Goal: Task Accomplishment & Management: Use online tool/utility

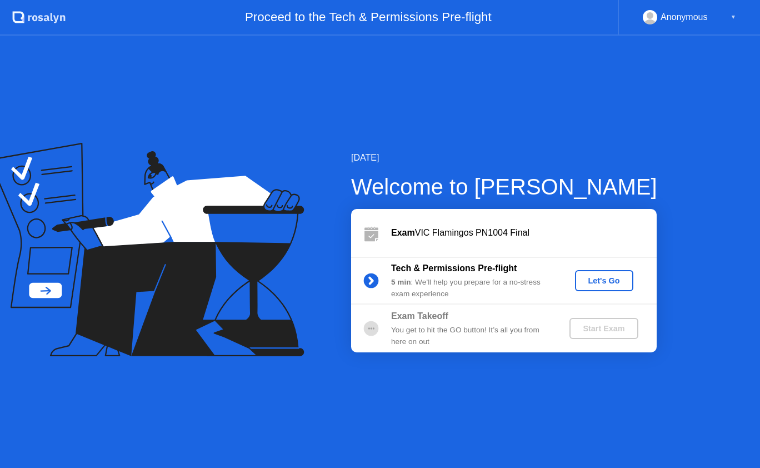
click at [618, 279] on div "Let's Go" at bounding box center [604, 280] width 49 height 9
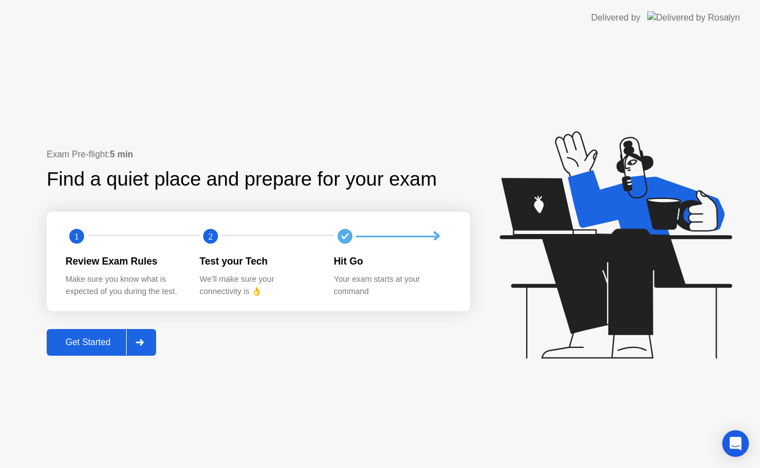
click at [74, 342] on div "Get Started" at bounding box center [88, 342] width 76 height 10
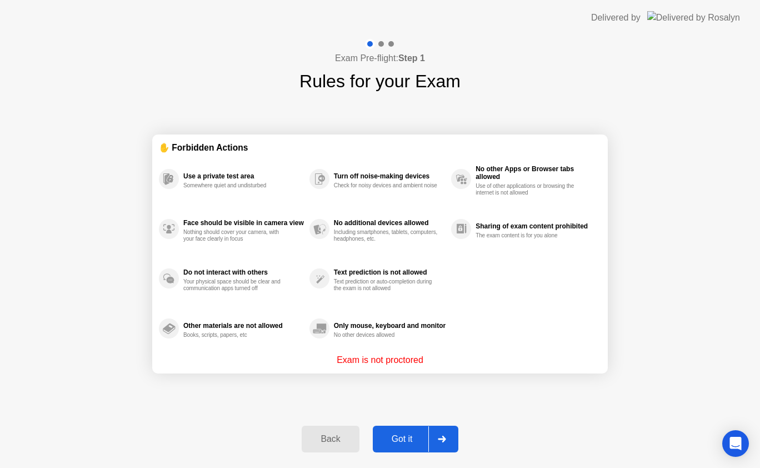
click at [404, 434] on div "Got it" at bounding box center [402, 439] width 52 height 10
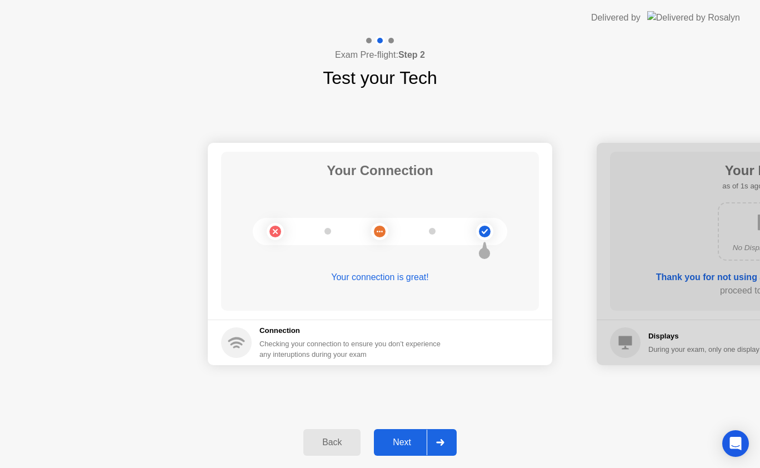
click at [408, 441] on div "Next" at bounding box center [401, 442] width 49 height 10
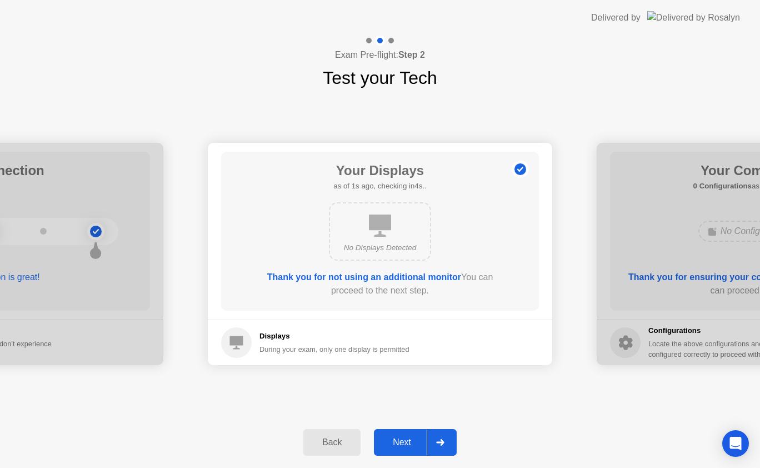
click at [408, 441] on div "Next" at bounding box center [401, 442] width 49 height 10
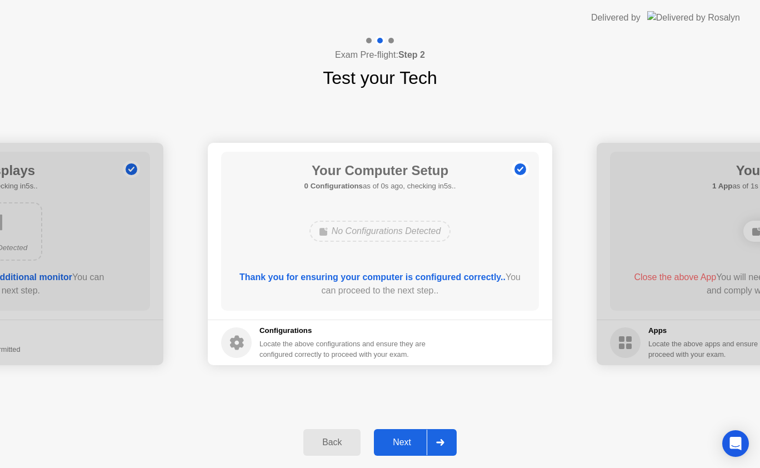
click at [408, 441] on div "Next" at bounding box center [401, 442] width 49 height 10
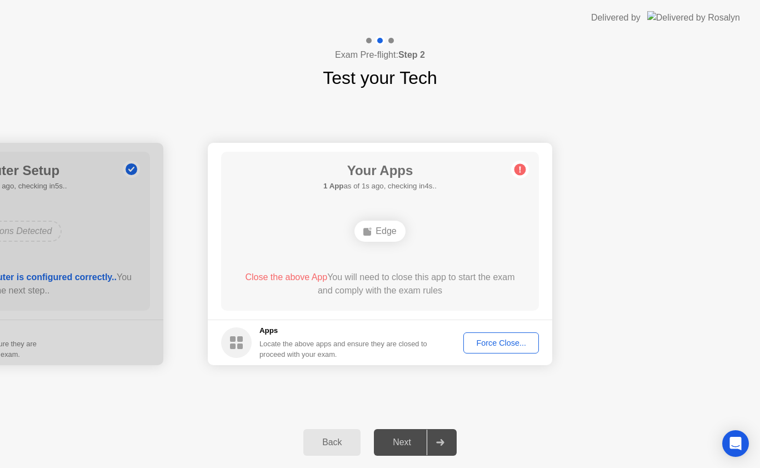
click at [498, 342] on div "Force Close..." at bounding box center [501, 342] width 68 height 9
click at [414, 438] on div "Next" at bounding box center [401, 442] width 49 height 10
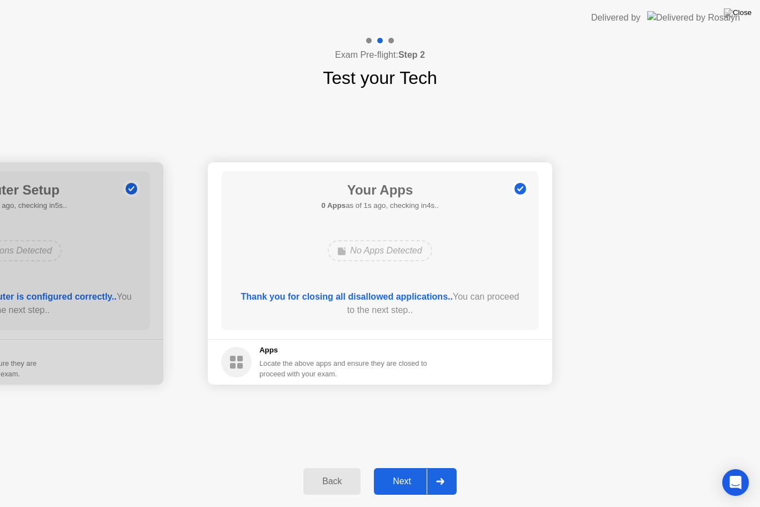
click at [390, 467] on div "Next" at bounding box center [401, 481] width 49 height 10
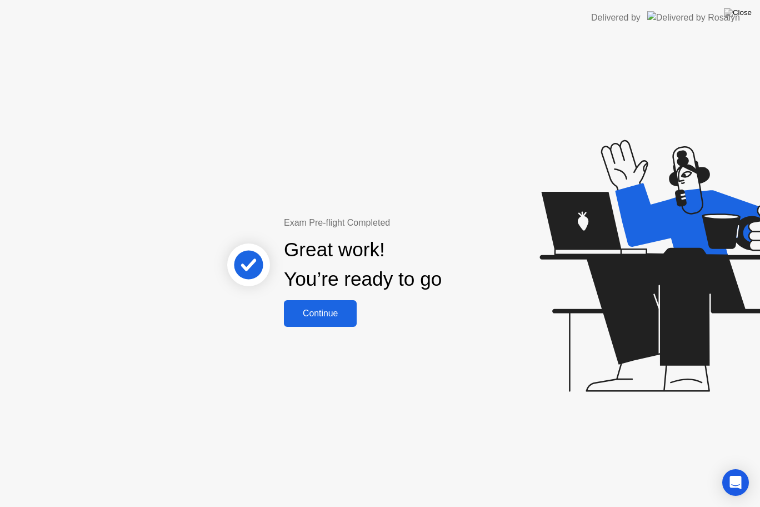
click at [337, 323] on button "Continue" at bounding box center [320, 313] width 73 height 27
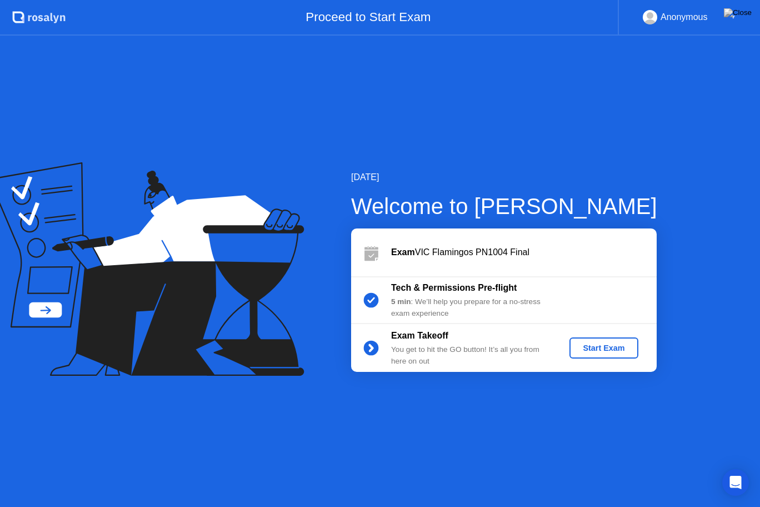
click at [602, 348] on div "Start Exam" at bounding box center [603, 347] width 59 height 9
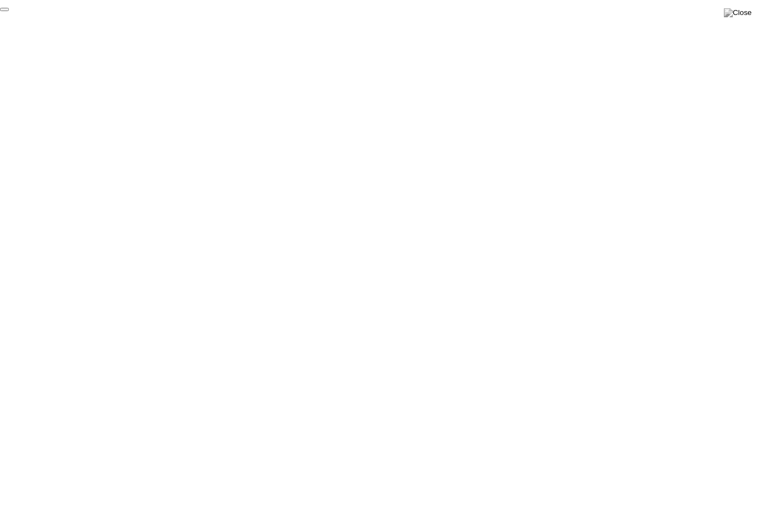
click div "End Proctoring Session"
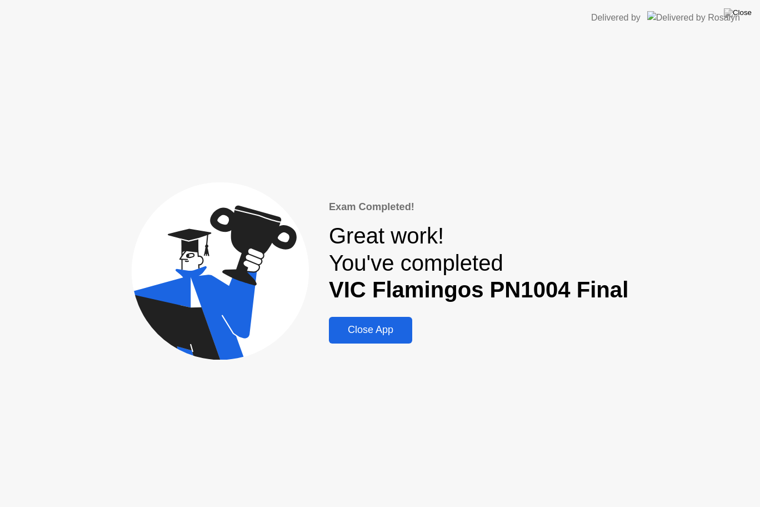
click at [391, 333] on div "Close App" at bounding box center [370, 330] width 77 height 12
